Goal: Task Accomplishment & Management: Use online tool/utility

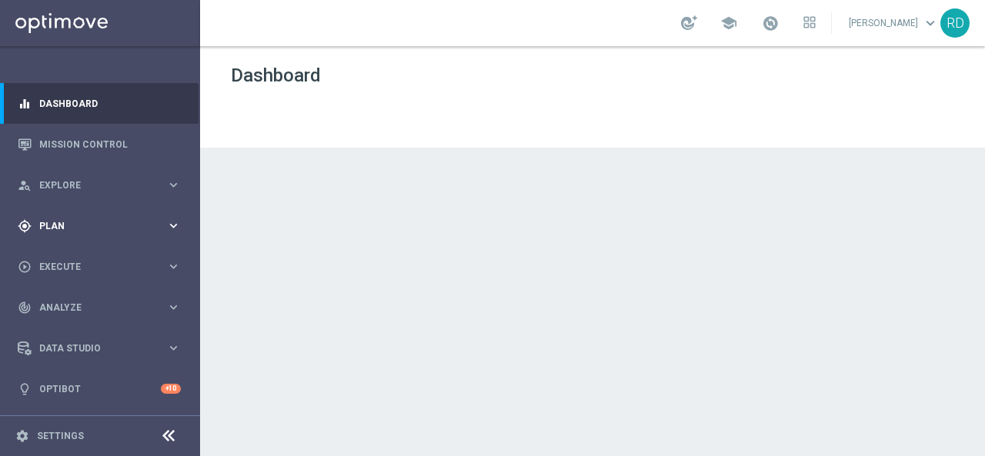
click at [57, 227] on span "Plan" at bounding box center [102, 226] width 127 height 9
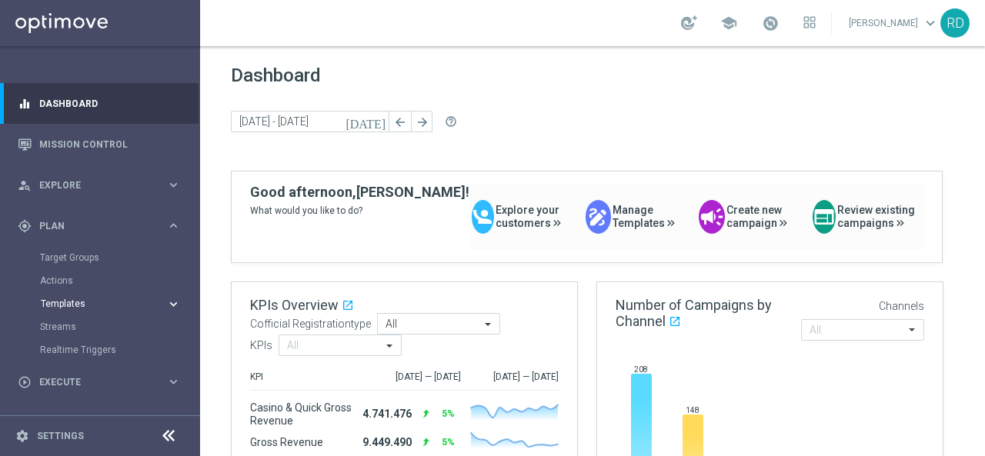
click at [72, 304] on span "Templates" at bounding box center [96, 303] width 110 height 9
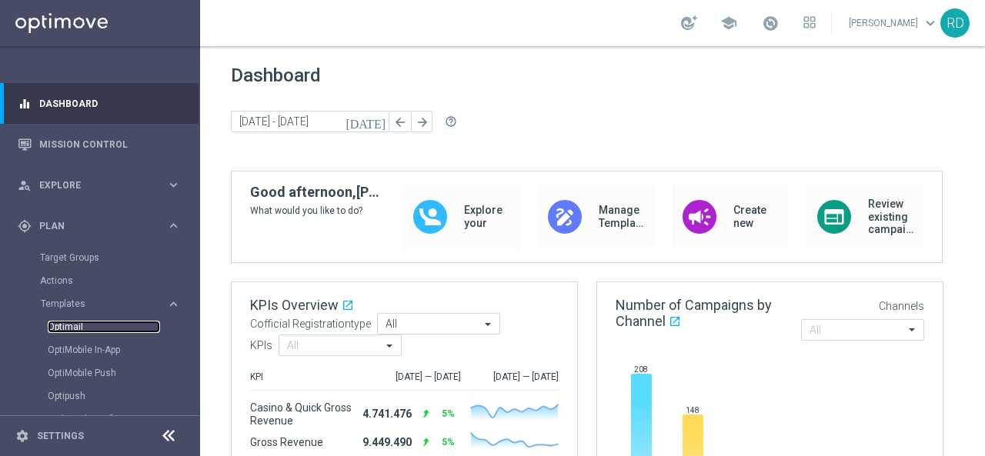
click at [60, 324] on link "Optimail" at bounding box center [104, 327] width 112 height 12
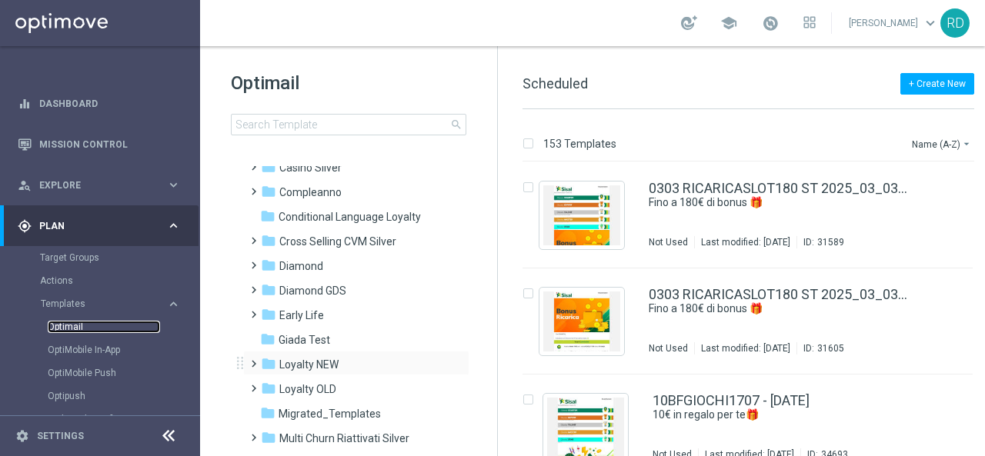
scroll to position [154, 0]
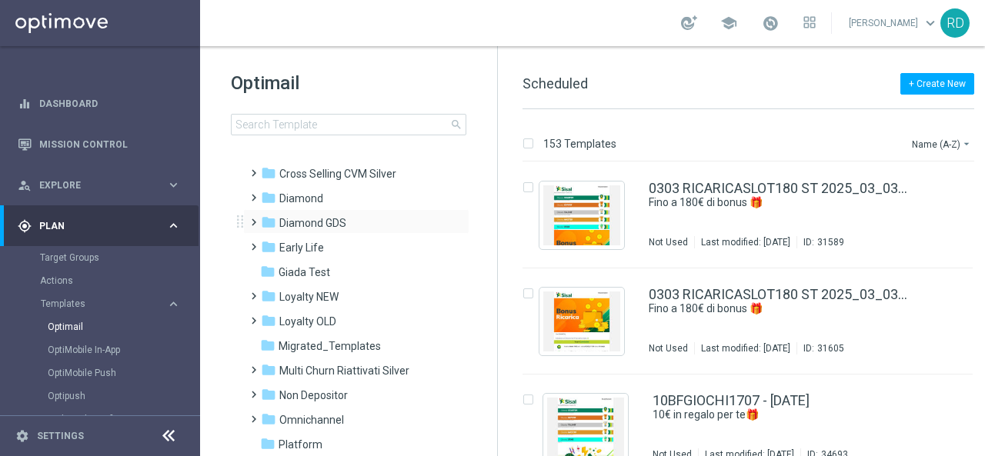
click at [252, 219] on span at bounding box center [250, 215] width 7 height 6
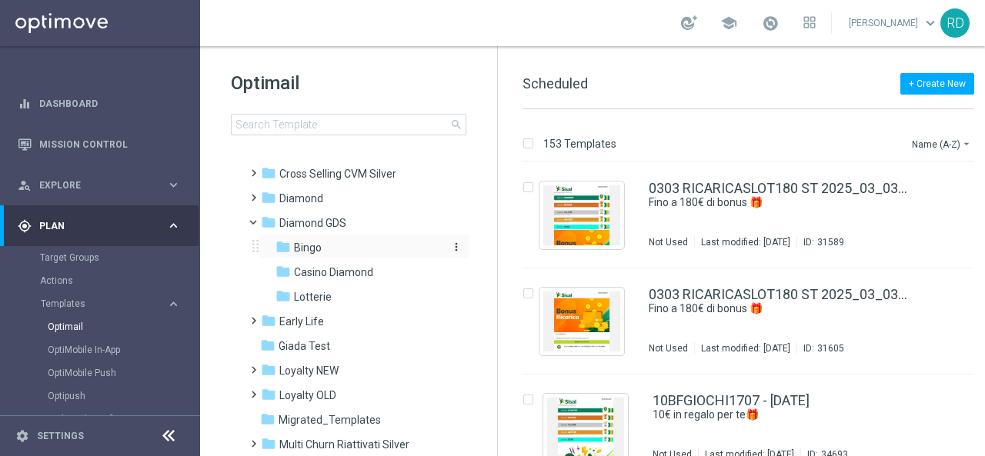
click at [305, 251] on span "Bingo" at bounding box center [308, 248] width 28 height 14
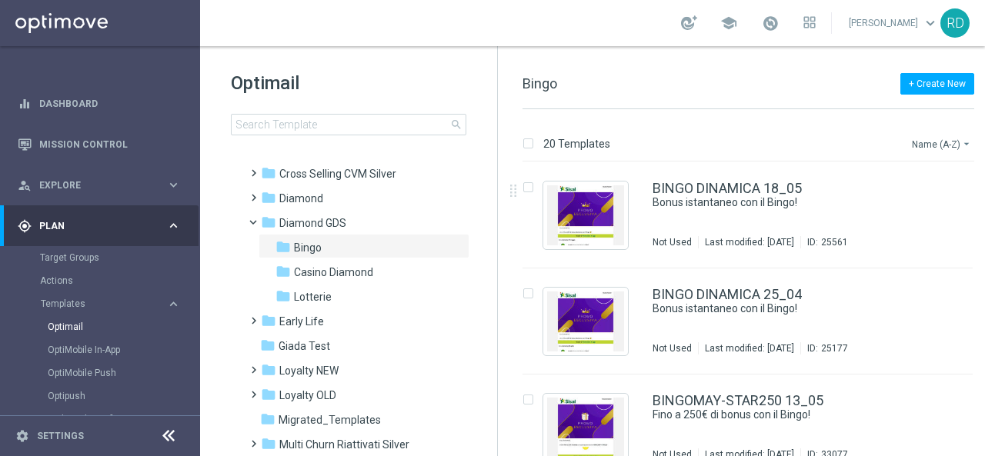
click at [939, 144] on button "Name (A-Z) arrow_drop_down" at bounding box center [943, 144] width 64 height 18
click at [927, 209] on span "Date Modified (Newest)" at bounding box center [915, 212] width 103 height 11
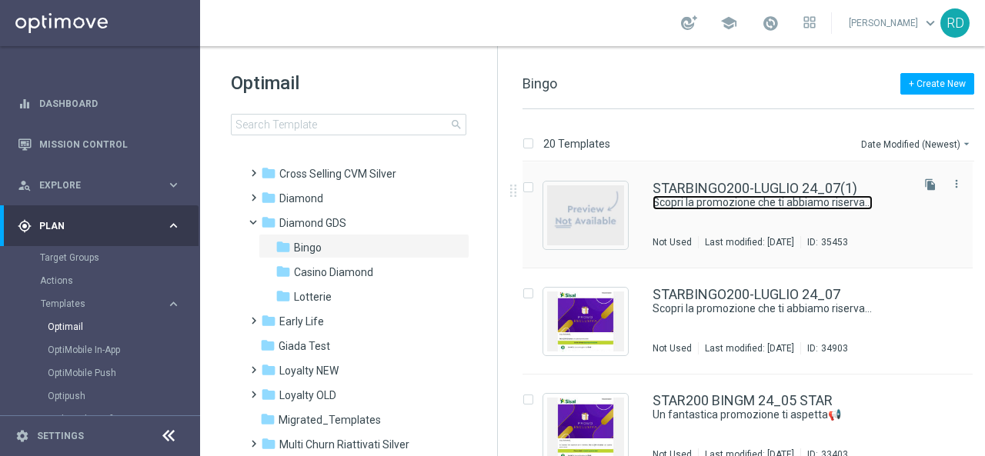
click at [748, 203] on link "Scopri la promozione che ti abbiamo riservato⛱️​" at bounding box center [763, 203] width 220 height 15
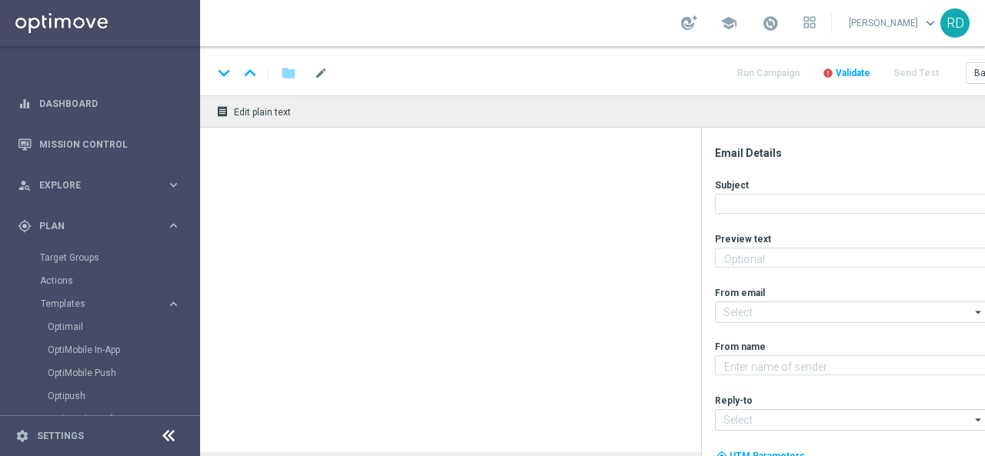
type textarea "Fino a 200€ di bonus per te!"
type input "[EMAIL_ADDRESS][DOMAIN_NAME]"
type textarea "Sisal Vip"
type input "[EMAIL_ADDRESS][DOMAIN_NAME]"
